Goal: Navigation & Orientation: Go to known website

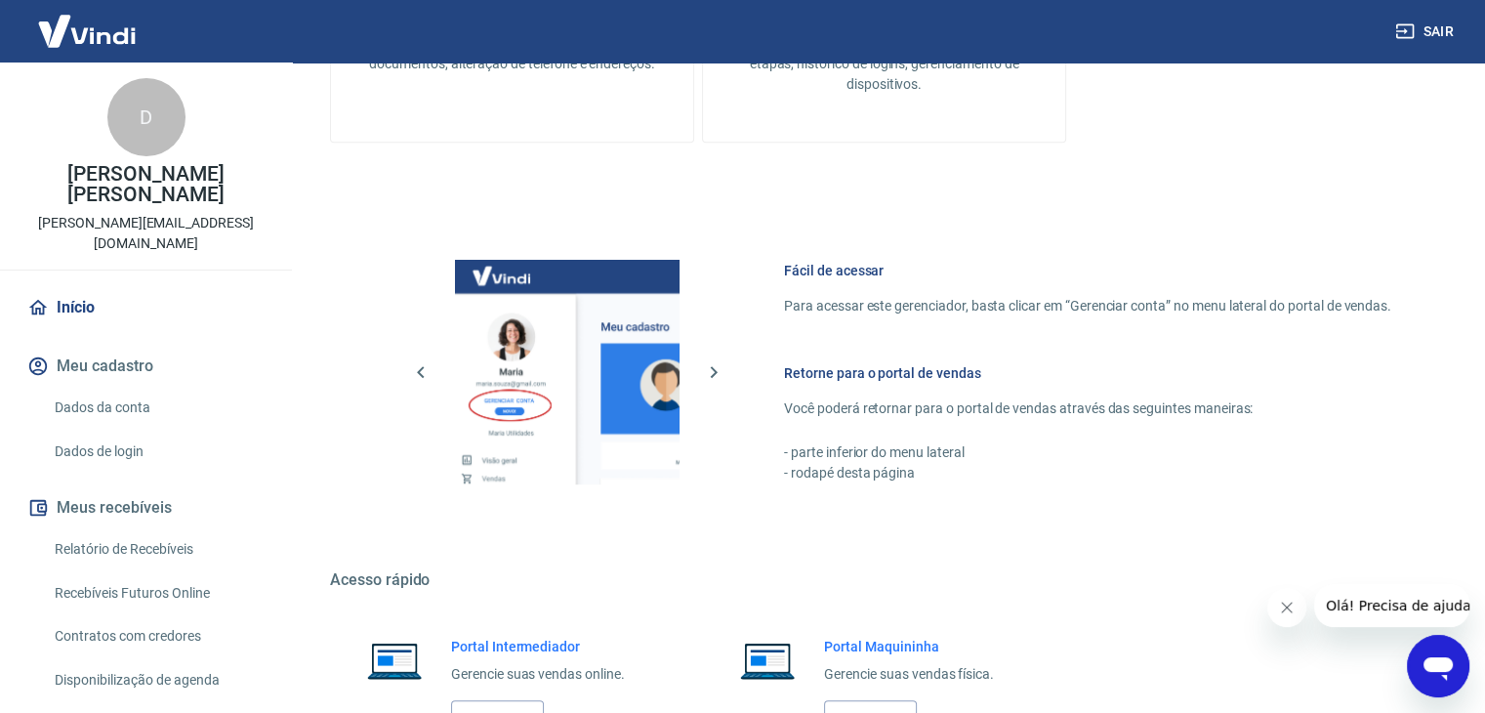
scroll to position [1031, 0]
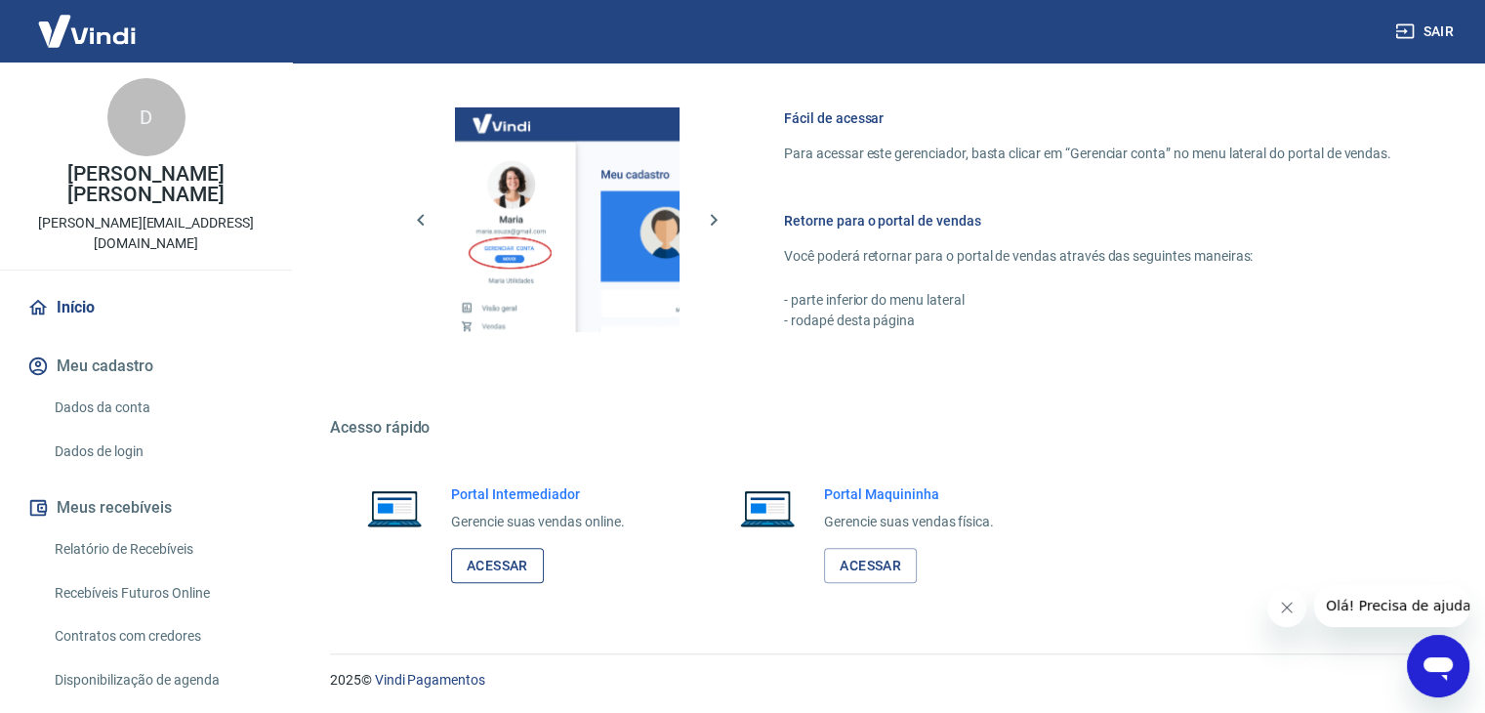
click at [530, 565] on link "Acessar" at bounding box center [497, 566] width 93 height 36
